Goal: Book appointment/travel/reservation

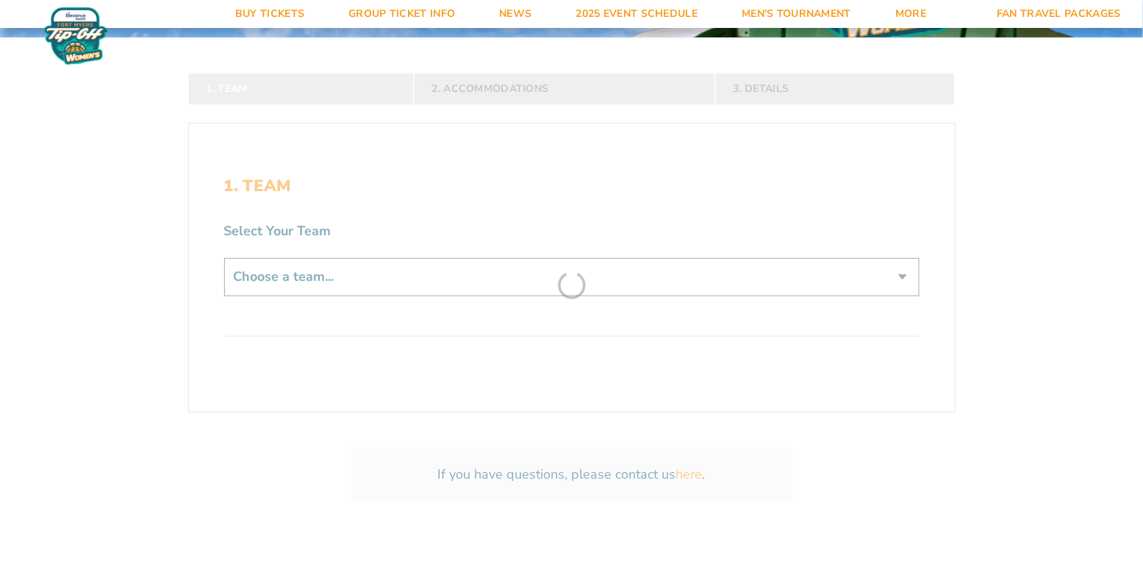
scroll to position [276, 0]
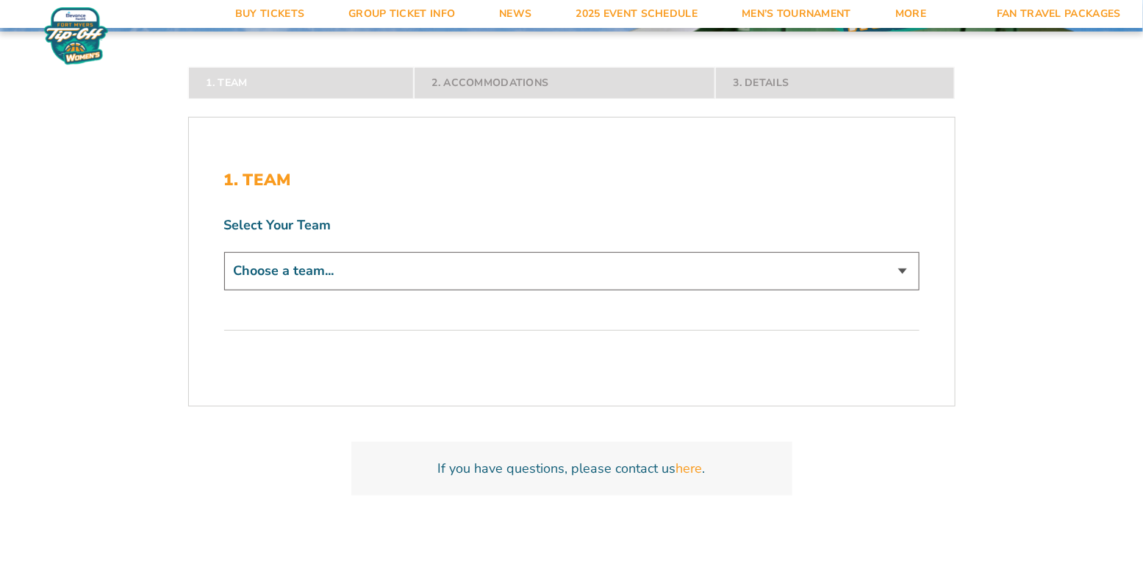
click at [512, 269] on select "Choose a team... Abilene Christian Wildcats Bradley Braves Butler Bulldogs Dayt…" at bounding box center [571, 270] width 695 height 37
select select "12281"
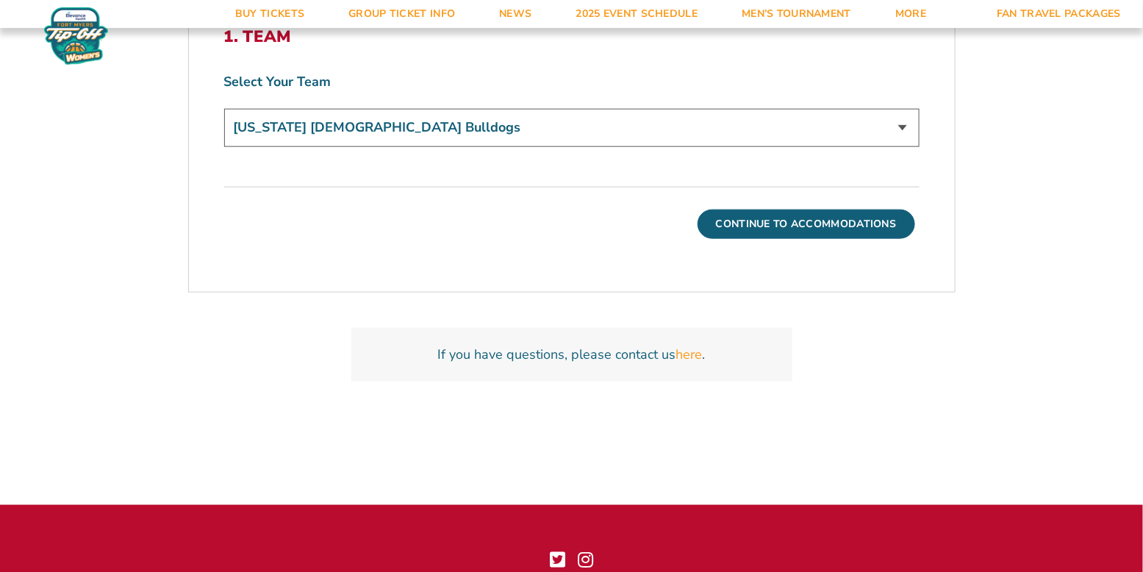
scroll to position [453, 0]
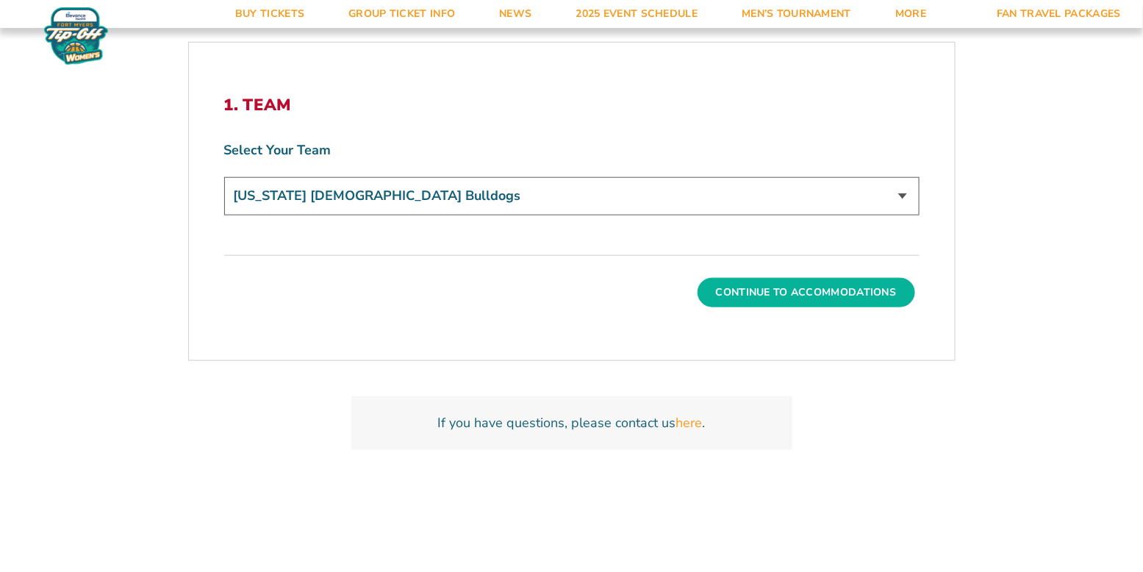
click at [790, 287] on button "Continue To Accommodations" at bounding box center [806, 292] width 218 height 29
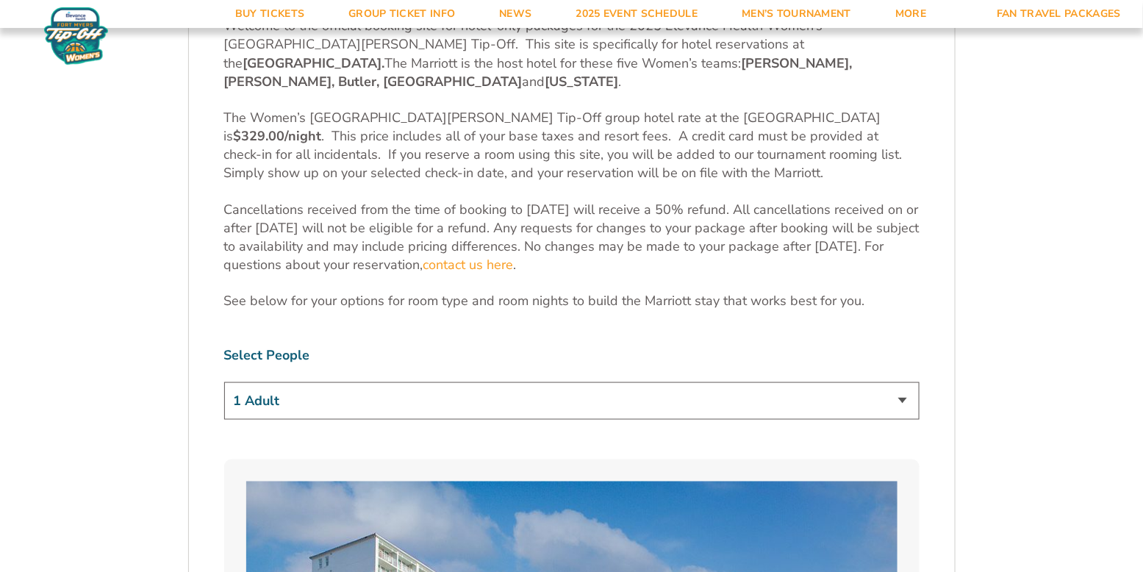
scroll to position [642, 0]
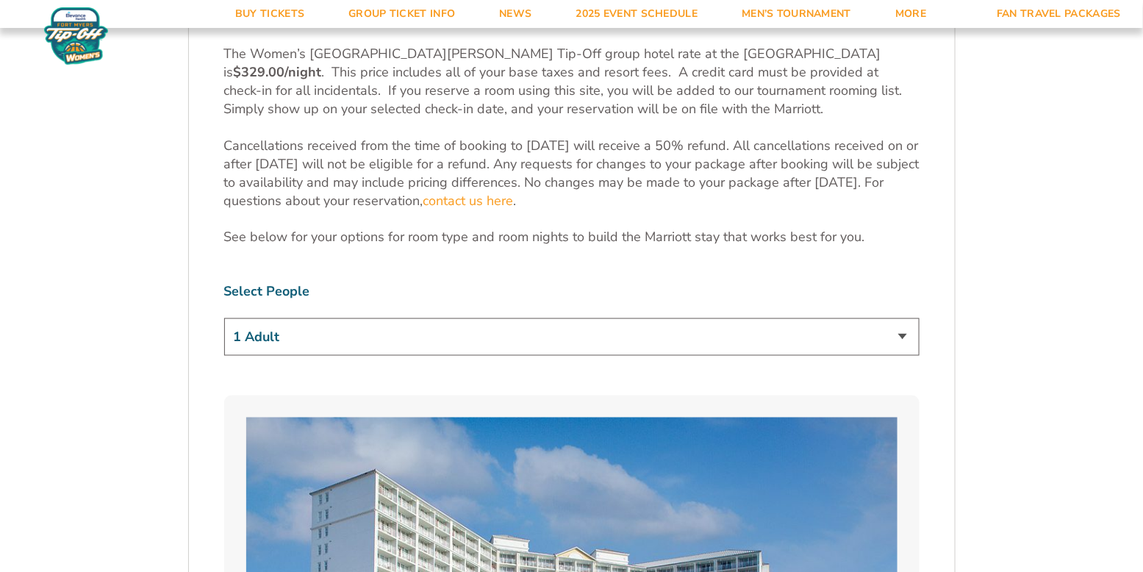
click at [723, 319] on select "1 Adult 2 Adults 3 Adults 4 Adults 2 Adults + 1 Child 2 Adults + 2 Children 2 A…" at bounding box center [571, 336] width 695 height 37
select select "2 Adults"
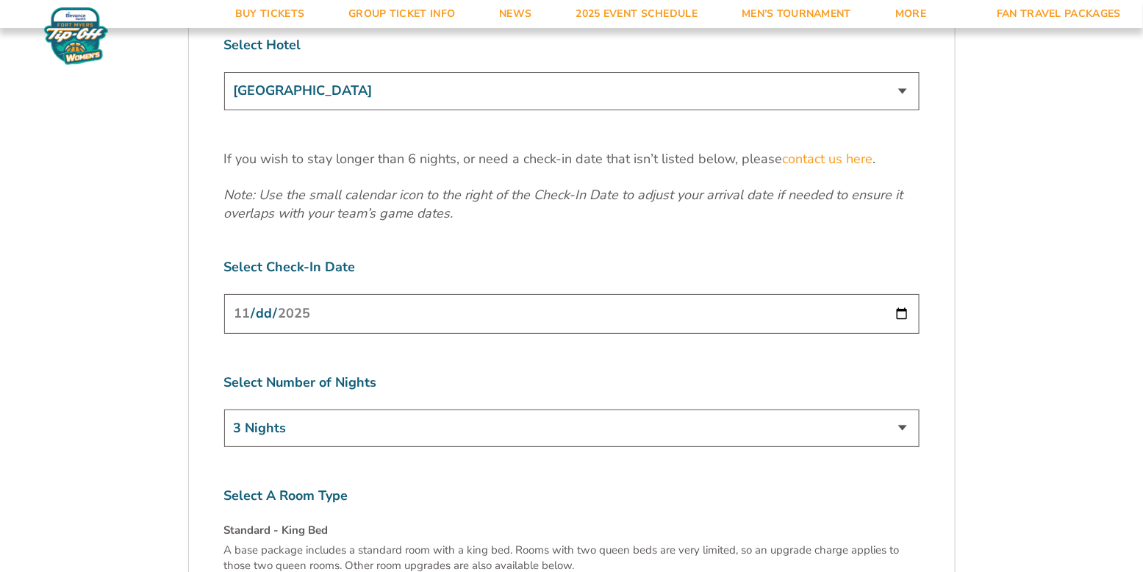
scroll to position [1940, 0]
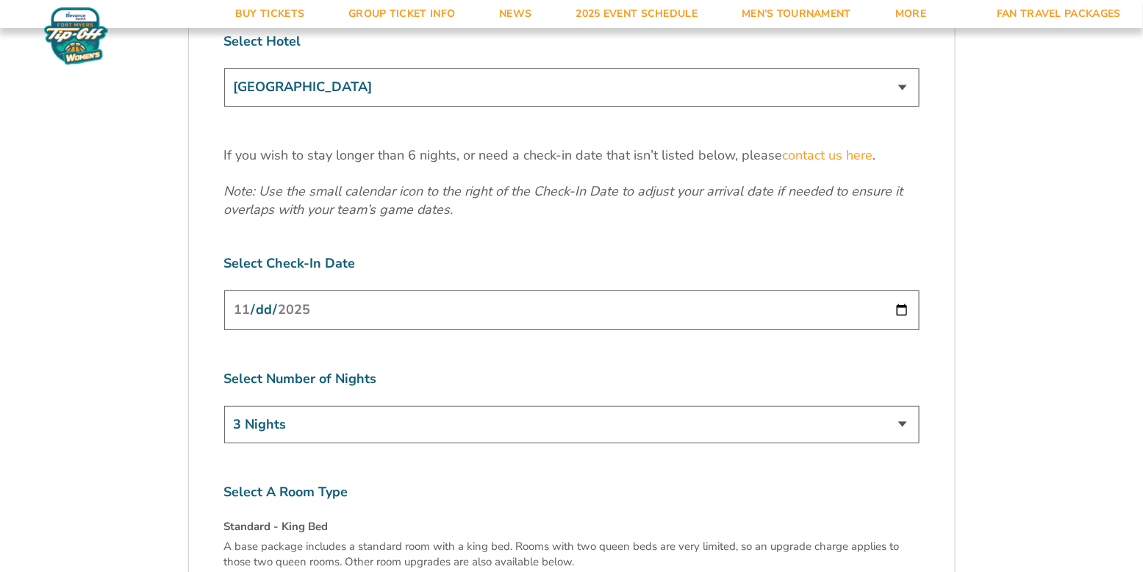
click at [514, 290] on input "[DATE]" at bounding box center [571, 309] width 695 height 39
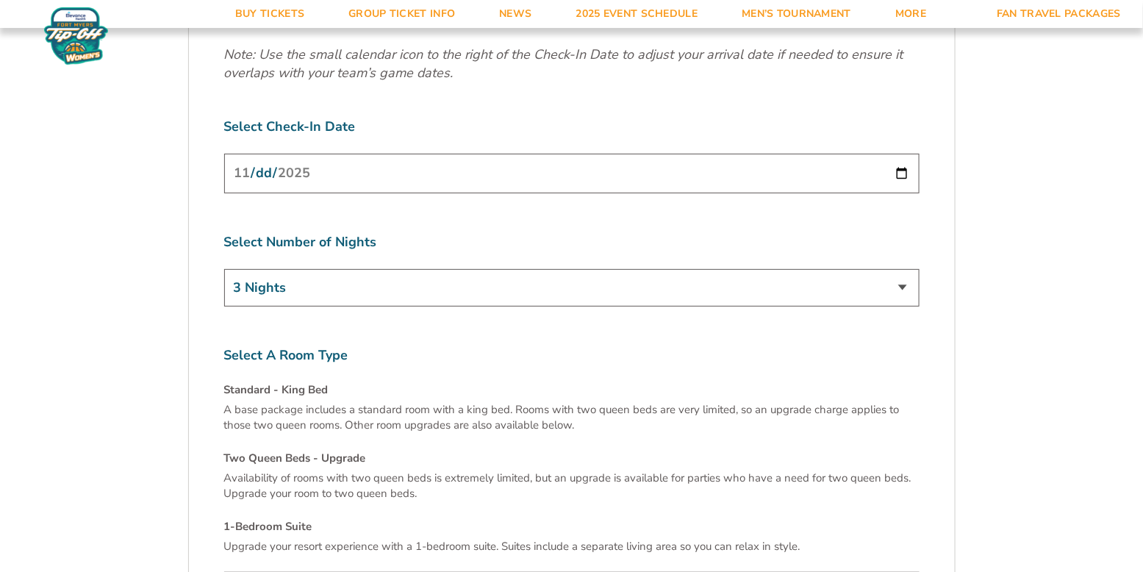
scroll to position [2040, 0]
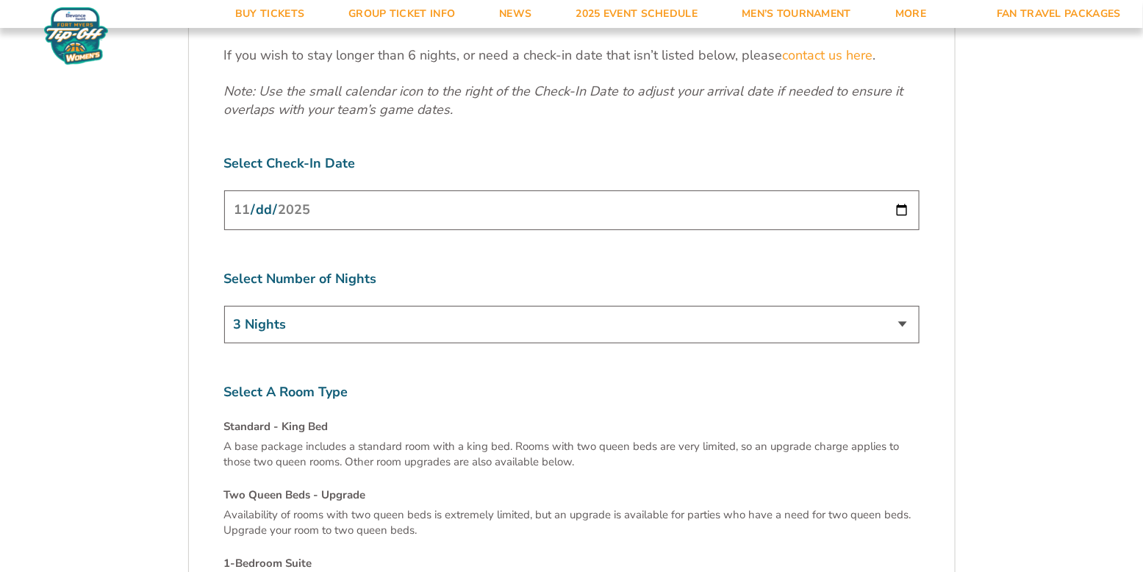
click at [753, 154] on label "Select Check-In Date" at bounding box center [571, 163] width 695 height 18
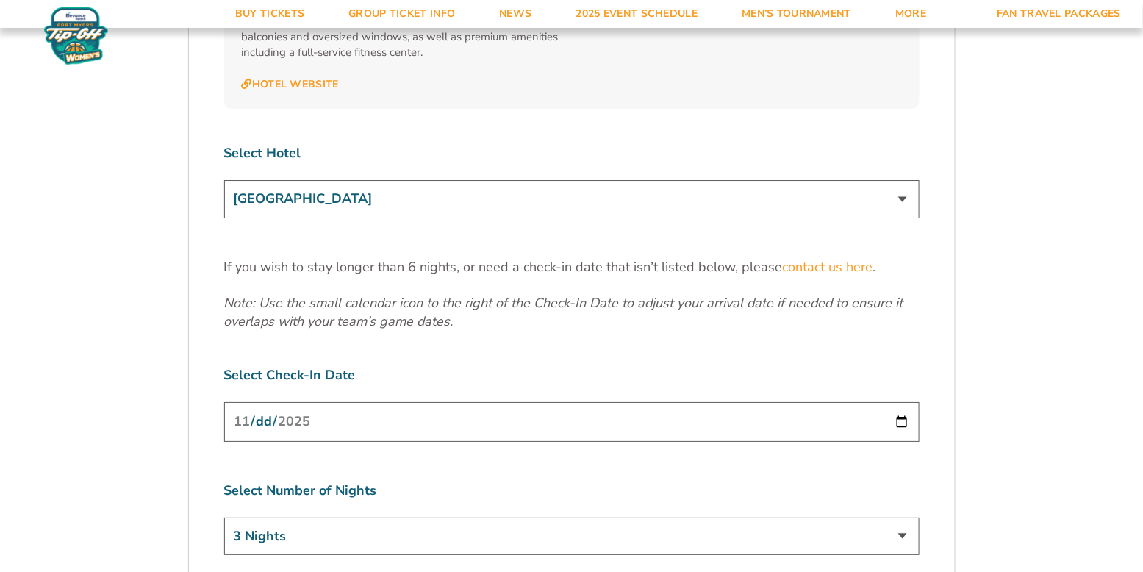
scroll to position [1856, 0]
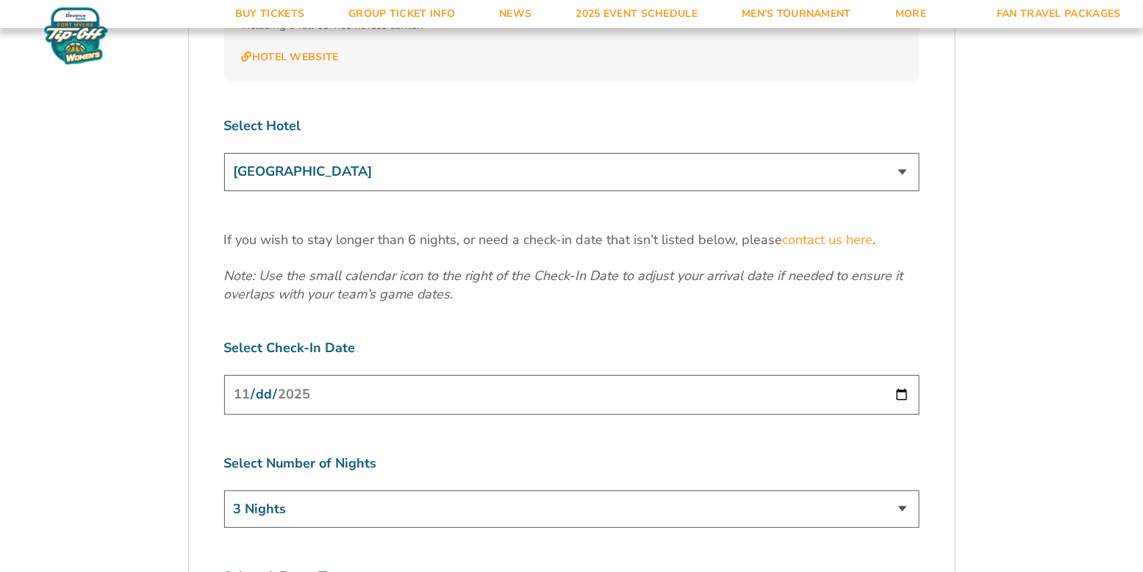
click at [777, 375] on input "[DATE]" at bounding box center [571, 394] width 695 height 39
click at [904, 375] on input "[DATE]" at bounding box center [571, 394] width 695 height 39
click at [504, 454] on label "Select Number of Nights" at bounding box center [571, 463] width 695 height 18
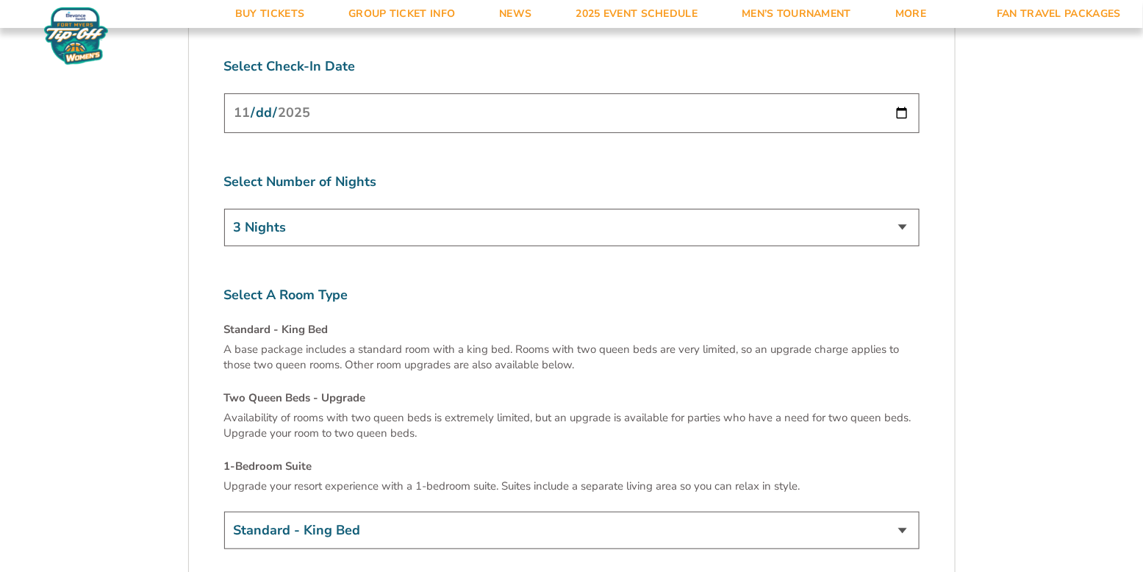
scroll to position [2152, 0]
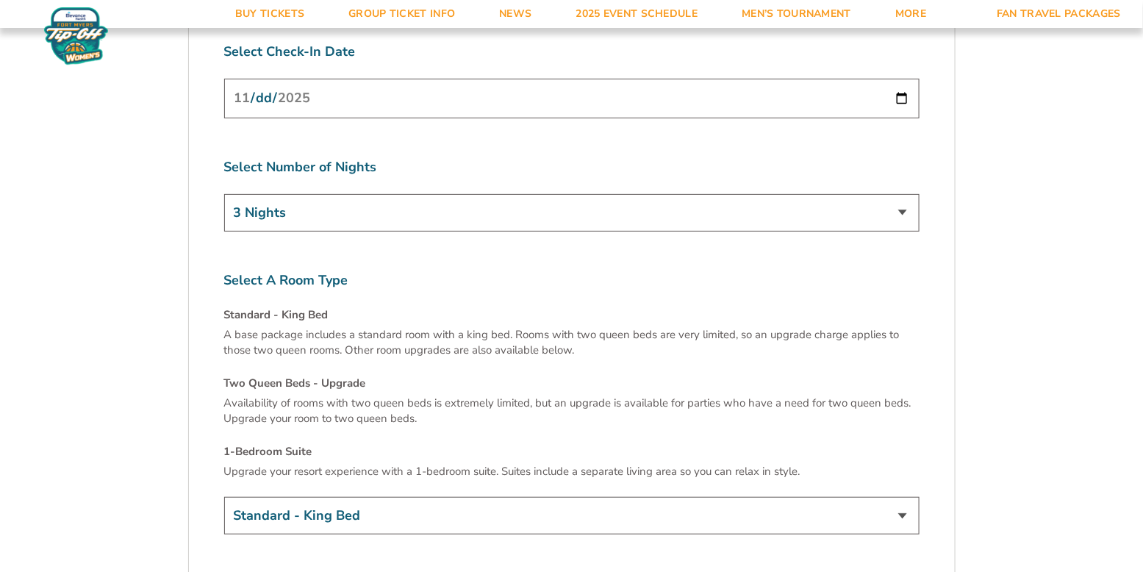
click at [475, 497] on select "Standard - King Bed Two Queen Beds - Upgrade (+$15 per night) 1-Bedroom Suite (…" at bounding box center [571, 515] width 695 height 37
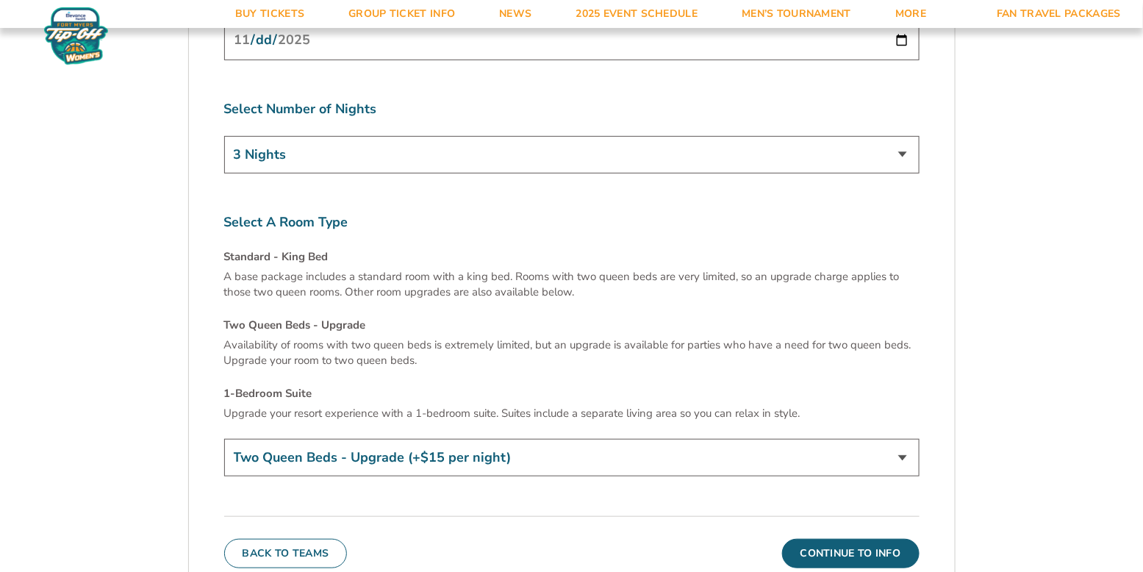
scroll to position [2202, 0]
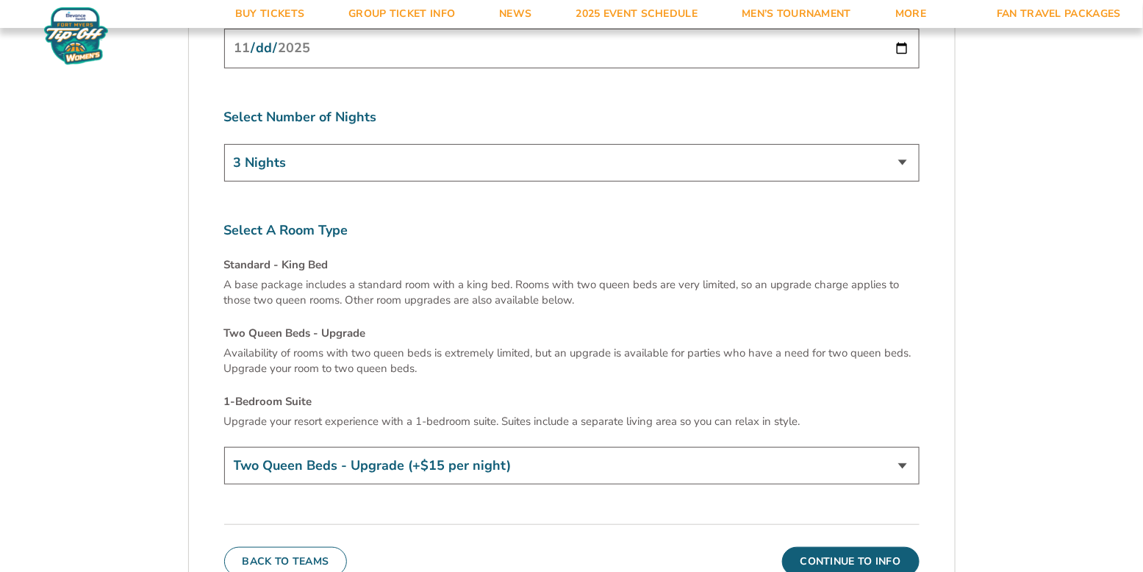
click at [561, 447] on select "Standard - King Bed Two Queen Beds - Upgrade (+$15 per night) 1-Bedroom Suite (…" at bounding box center [571, 465] width 695 height 37
select select "1-Bedroom Suite"
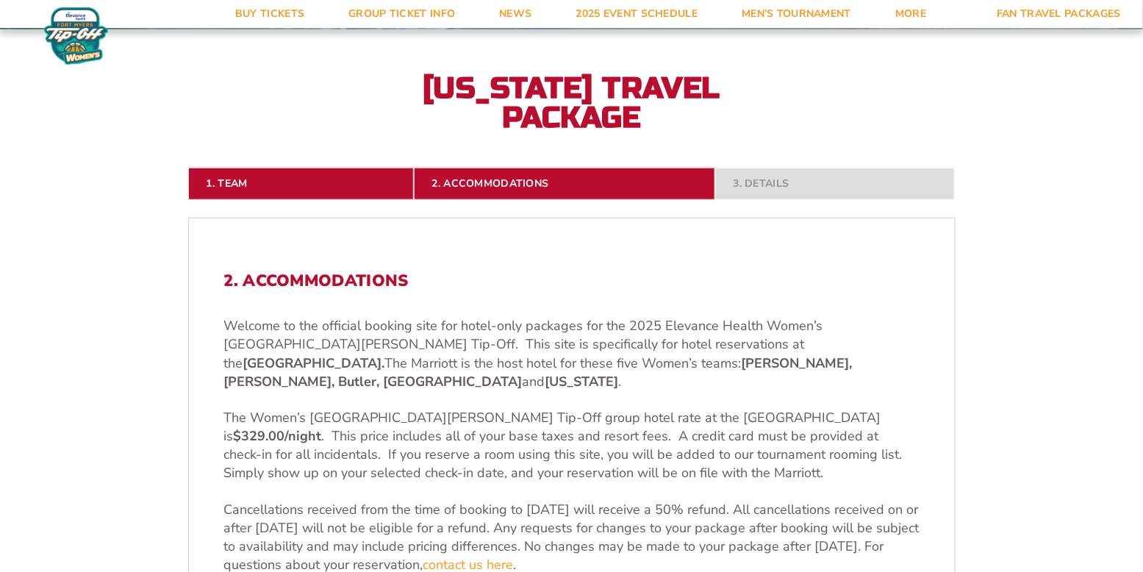
scroll to position [0, 0]
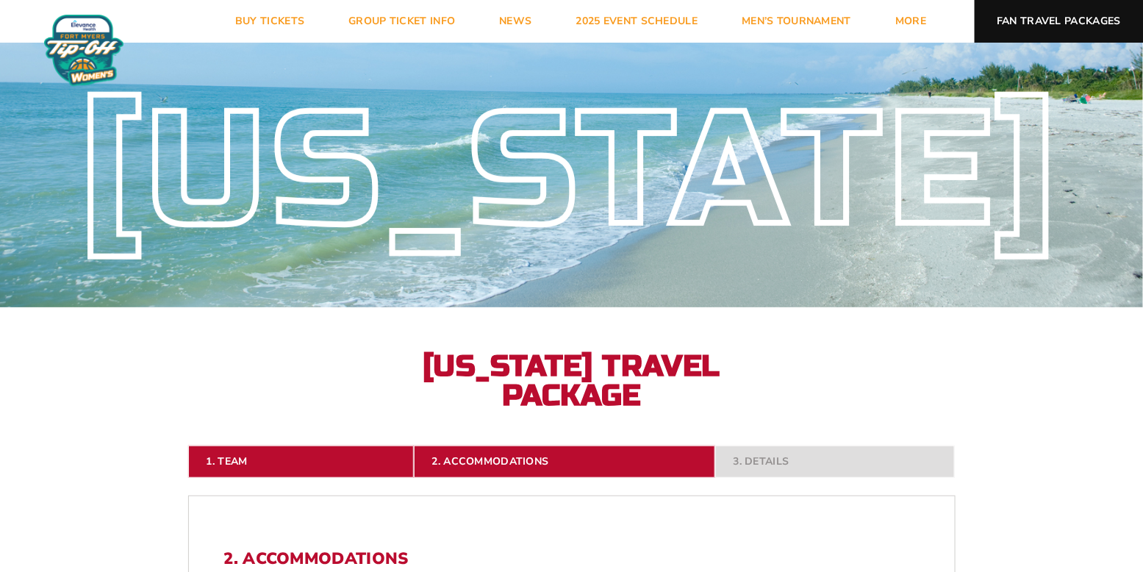
click at [1074, 18] on link "Fan Travel Packages" at bounding box center [1058, 21] width 168 height 43
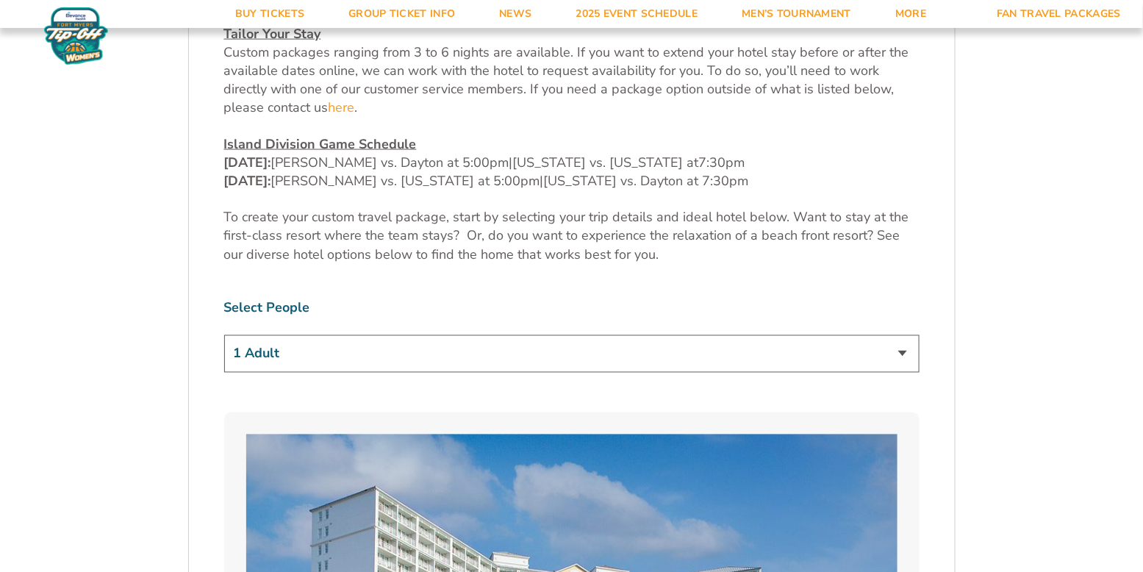
scroll to position [755, 0]
click at [517, 334] on select "1 Adult 2 Adults 3 Adults 4 Adults 2 Adults + 1 Child 2 Adults + 2 Children 2 A…" at bounding box center [571, 352] width 695 height 37
select select "3 Adults"
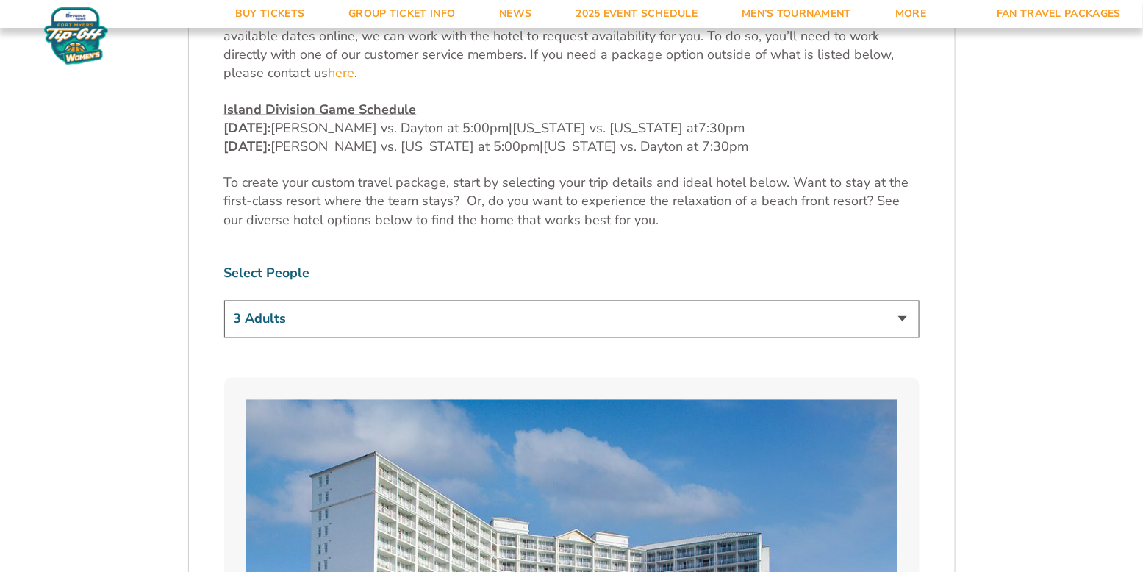
scroll to position [761, 0]
